Goal: Find specific page/section: Find specific page/section

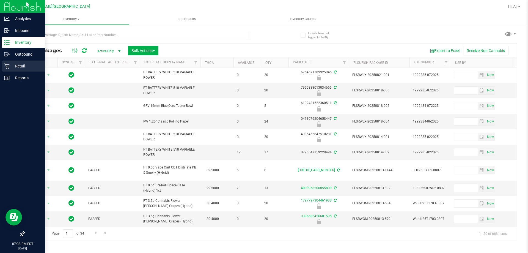
click at [19, 64] on p "Retail" at bounding box center [26, 66] width 33 height 7
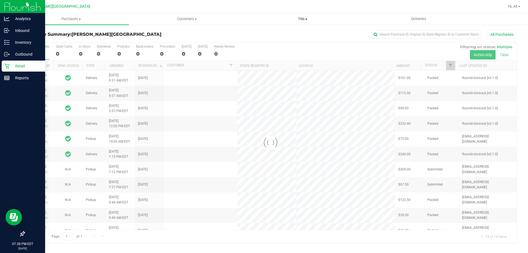
click at [300, 18] on span "Tills" at bounding box center [302, 18] width 115 height 5
click at [281, 33] on span "Manage tills" at bounding box center [263, 33] width 37 height 5
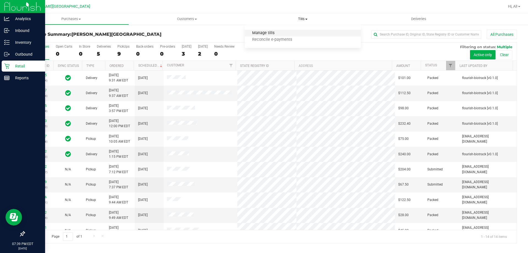
click at [281, 33] on span "Manage tills" at bounding box center [263, 33] width 37 height 5
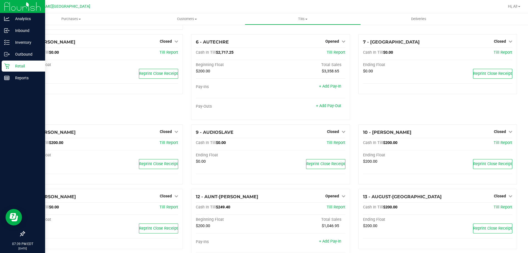
scroll to position [55, 0]
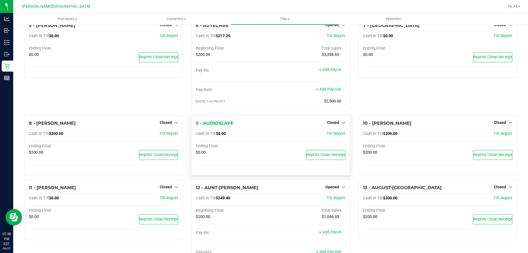
scroll to position [110, 0]
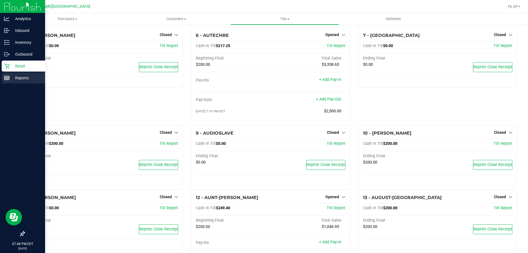
click at [6, 78] on line at bounding box center [6, 78] width 5 height 0
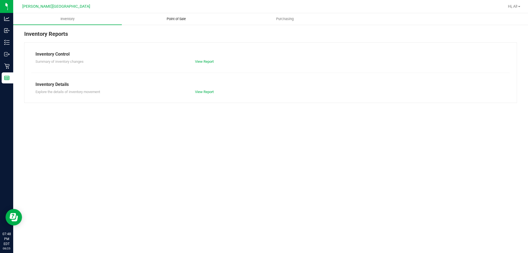
click at [184, 14] on uib-tab-heading "Point of Sale" at bounding box center [176, 18] width 108 height 11
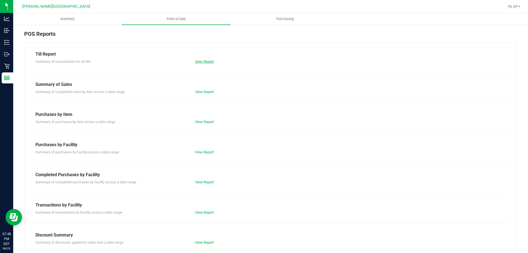
click at [201, 61] on link "View Report" at bounding box center [204, 61] width 19 height 4
